Goal: Task Accomplishment & Management: Complete application form

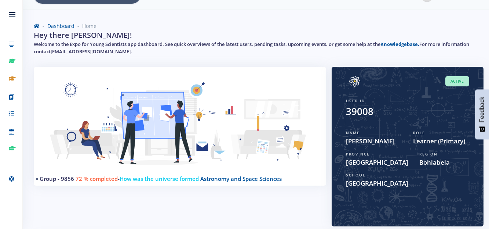
scroll to position [17, 0]
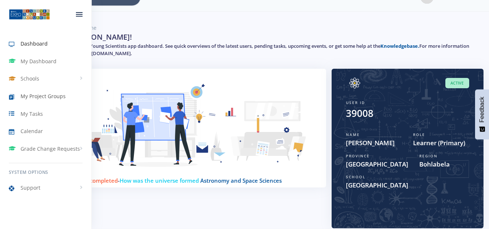
click at [30, 92] on span "My Project Groups" at bounding box center [43, 96] width 45 height 8
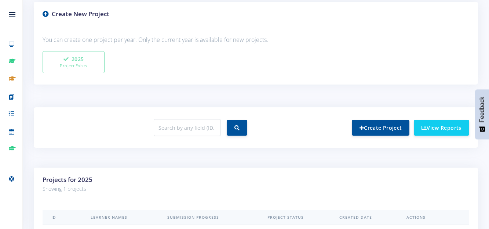
scroll to position [191, 0]
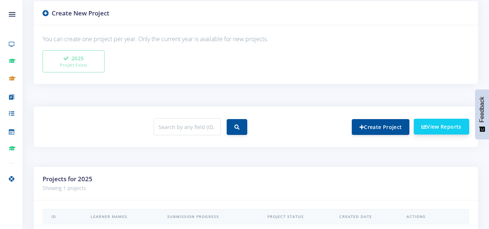
click at [434, 126] on link "View Reports" at bounding box center [441, 127] width 55 height 16
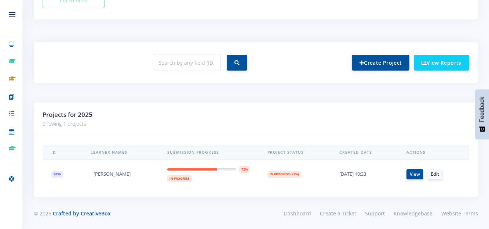
scroll to position [303, 0]
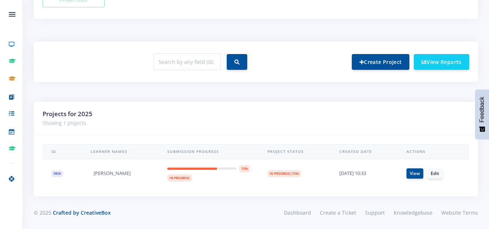
click at [426, 70] on div "Create Project View Reports" at bounding box center [256, 61] width 438 height 23
click at [426, 69] on link "View Reports" at bounding box center [441, 62] width 55 height 16
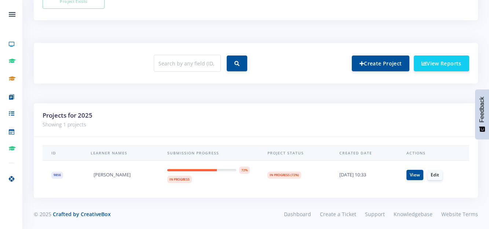
scroll to position [303, 0]
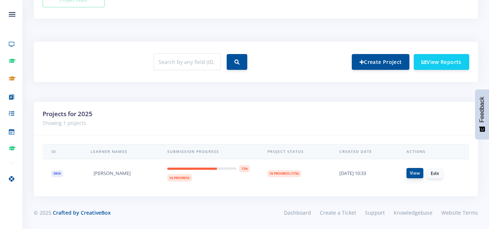
click at [418, 174] on link "View" at bounding box center [415, 173] width 17 height 10
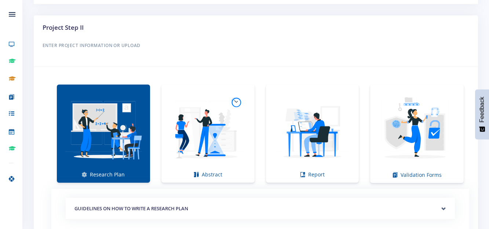
scroll to position [470, 0]
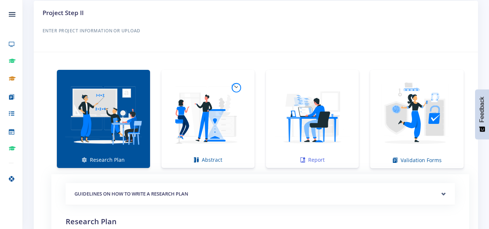
click at [325, 139] on img at bounding box center [312, 114] width 81 height 81
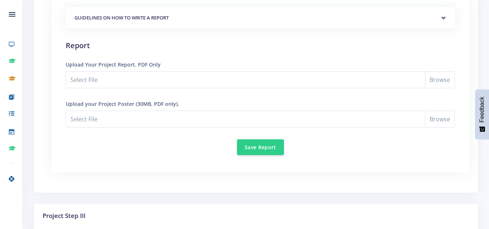
scroll to position [661, 0]
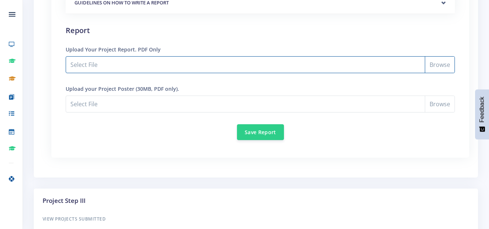
click at [438, 62] on input "Select File" at bounding box center [260, 64] width 389 height 17
type input "C:\fakepath\nonhle mashiloane report.pdf"
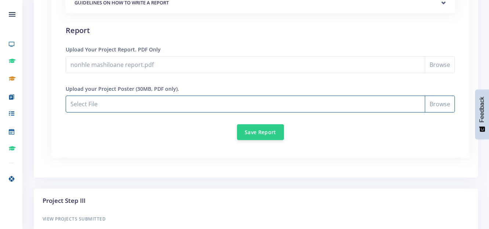
click at [103, 107] on input "nonhle mashiloane report.pdf" at bounding box center [260, 103] width 389 height 17
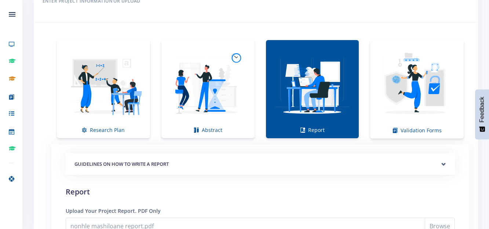
scroll to position [499, 0]
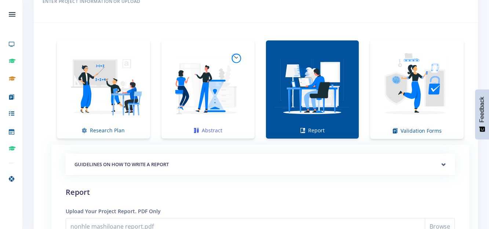
click at [203, 113] on img at bounding box center [207, 85] width 81 height 81
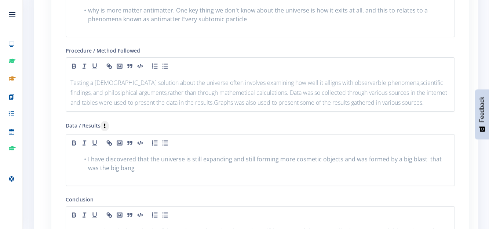
scroll to position [793, 0]
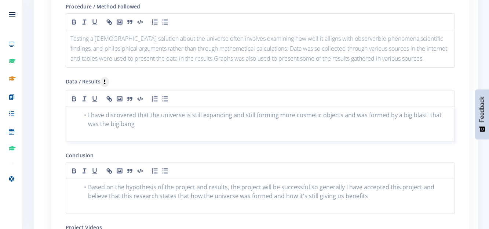
click at [133, 130] on div "I have discovered that the universe is still expanding and still forming more c…" at bounding box center [260, 123] width 389 height 35
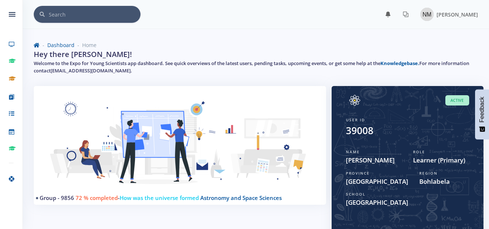
scroll to position [6, 6]
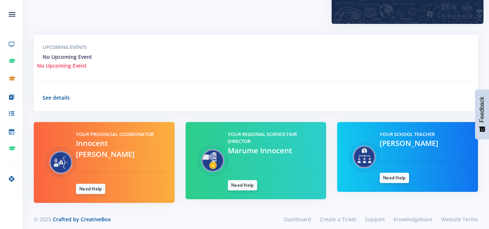
scroll to position [237, 0]
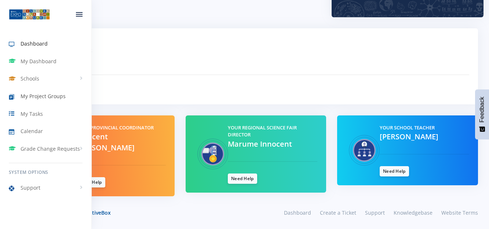
click at [18, 99] on icon at bounding box center [15, 96] width 12 height 9
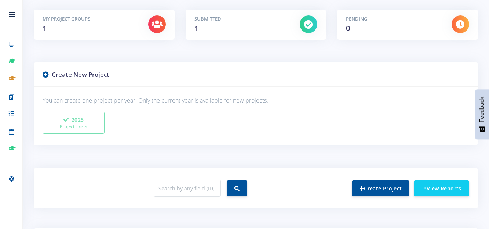
scroll to position [147, 0]
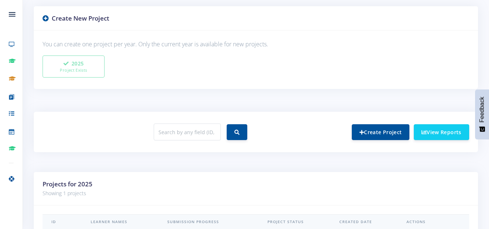
drag, startPoint x: 285, startPoint y: 191, endPoint x: 355, endPoint y: 200, distance: 70.3
click at [355, 200] on div "Project Management View Projects Here is a list of all projects and their membe…" at bounding box center [256, 87] width 467 height 424
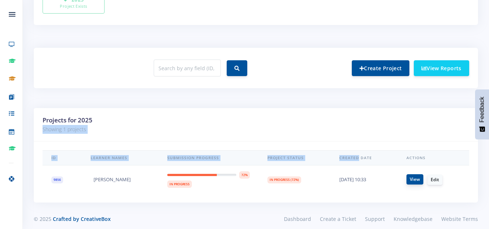
click at [419, 176] on link "View" at bounding box center [415, 179] width 17 height 10
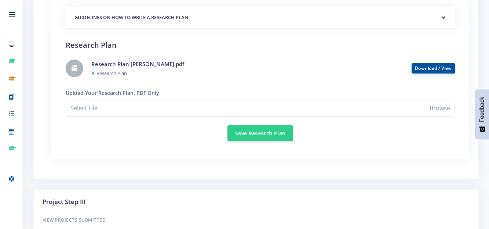
scroll to position [631, 0]
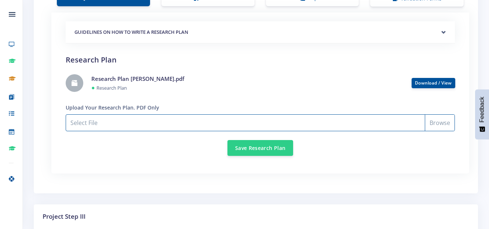
click at [439, 123] on input "Select File" at bounding box center [260, 122] width 389 height 17
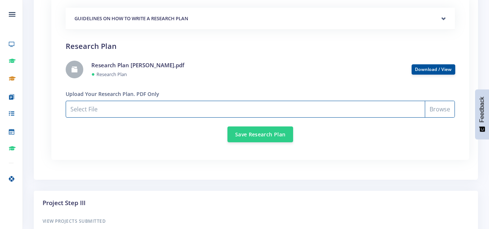
scroll to position [646, 0]
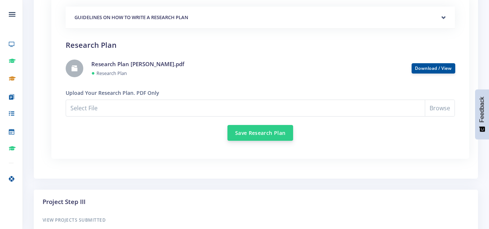
click at [254, 135] on button "Save Research Plan" at bounding box center [261, 133] width 66 height 16
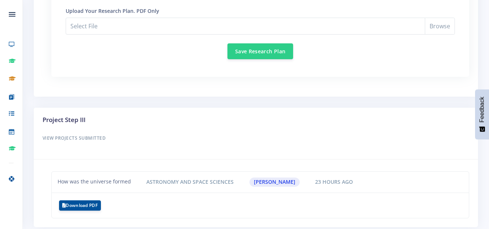
scroll to position [784, 0]
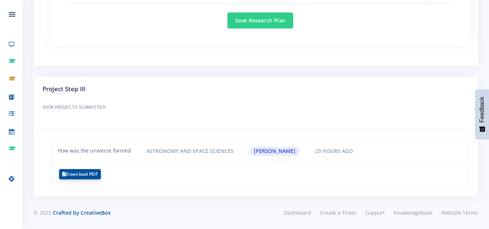
click at [91, 174] on button "Download PDF" at bounding box center [80, 174] width 42 height 10
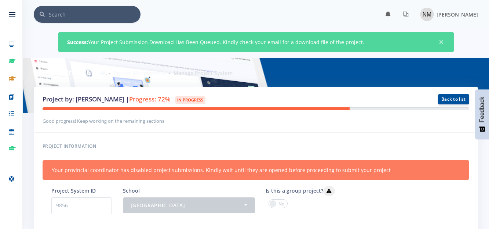
scroll to position [6, 6]
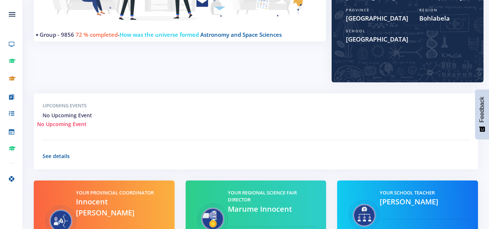
scroll to position [164, 0]
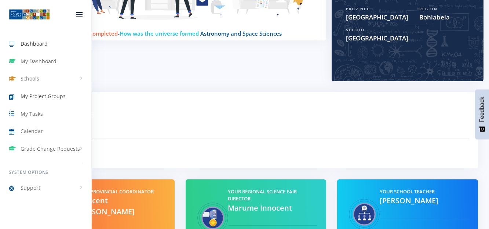
click at [40, 94] on span "My Project Groups" at bounding box center [43, 96] width 45 height 8
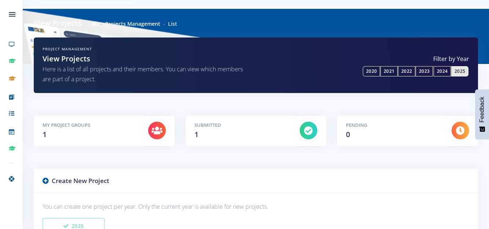
scroll to position [15, 0]
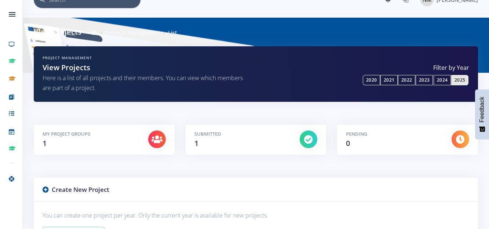
click at [62, 79] on p "Here is a list of all projects and their members. You can view which members ar…" at bounding box center [147, 83] width 208 height 20
click at [62, 69] on h2 "View Projects" at bounding box center [147, 67] width 208 height 11
click at [369, 78] on link "2020" at bounding box center [371, 80] width 17 height 10
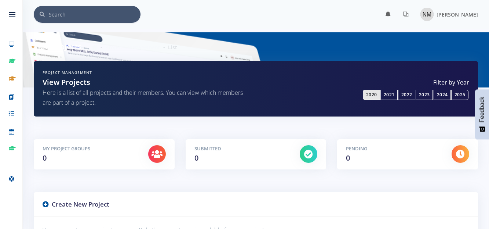
scroll to position [6, 6]
click at [459, 93] on link "2025" at bounding box center [459, 95] width 17 height 10
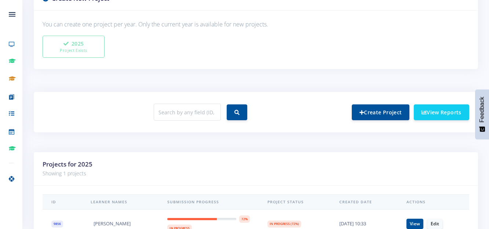
scroll to position [220, 0]
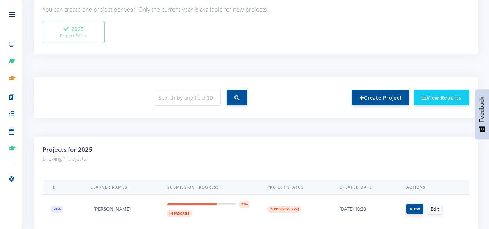
click at [420, 208] on link "View" at bounding box center [415, 208] width 17 height 10
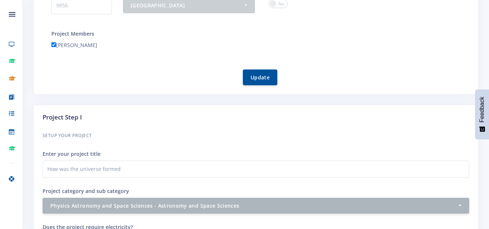
scroll to position [191, 0]
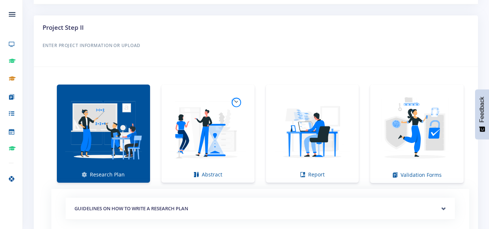
click at [325, 207] on h5 "GUIDELINES ON HOW TO WRITE A RESEARCH PLAN" at bounding box center [261, 208] width 372 height 7
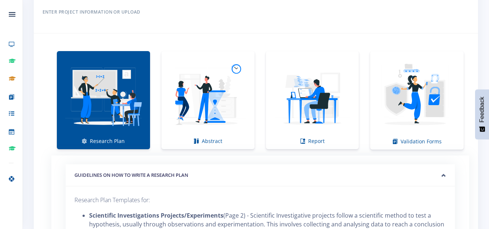
scroll to position [499, 0]
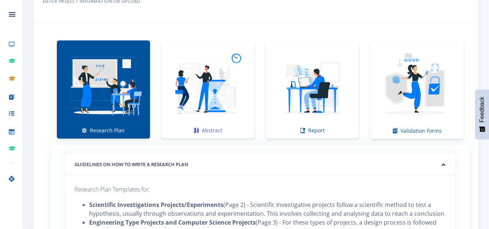
click at [221, 92] on img at bounding box center [207, 85] width 81 height 81
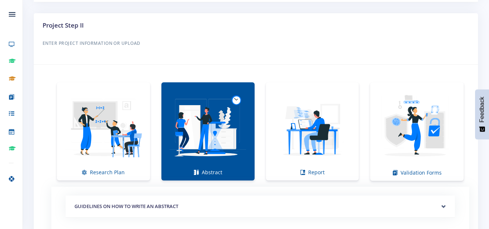
scroll to position [455, 0]
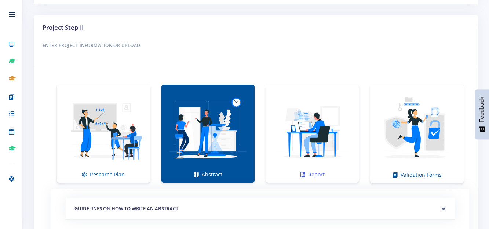
click at [286, 135] on img at bounding box center [312, 129] width 81 height 81
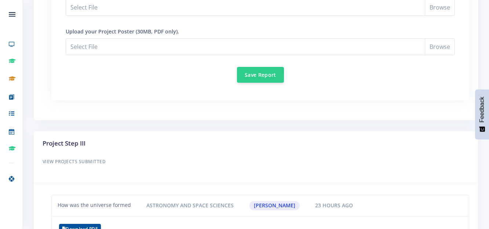
scroll to position [719, 0]
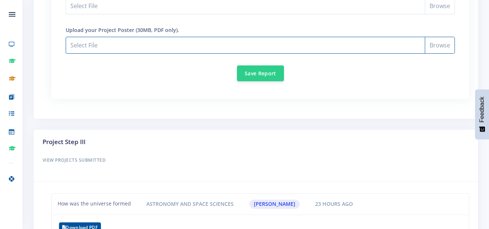
click at [440, 44] on input "Select File" at bounding box center [260, 45] width 389 height 17
